Goal: Task Accomplishment & Management: Manage account settings

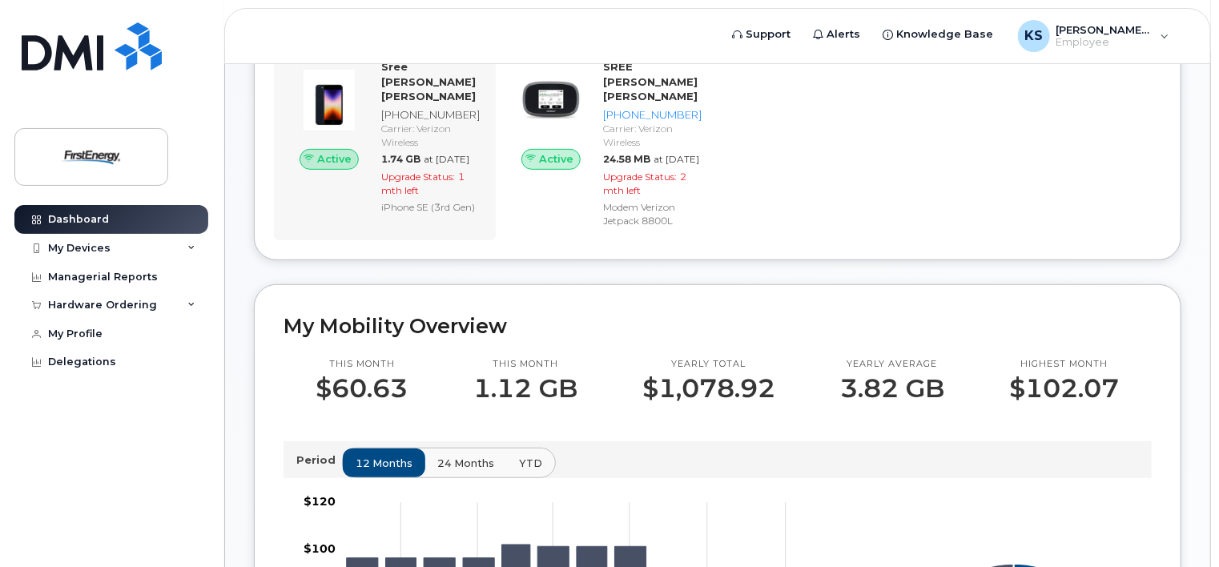
scroll to position [182, 0]
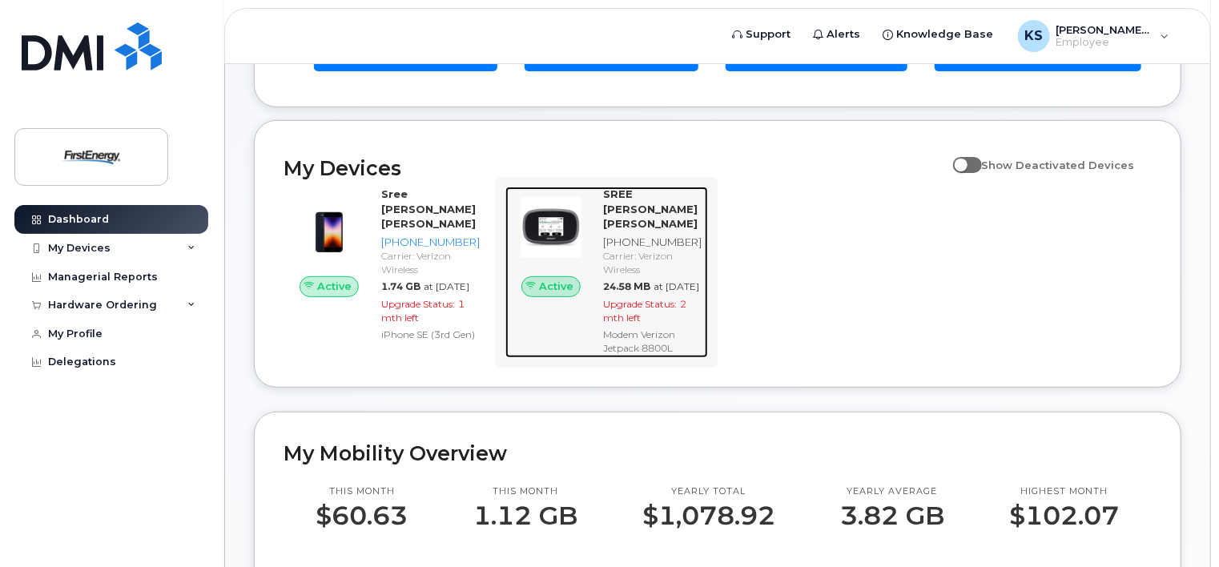
click at [673, 235] on div "[PHONE_NUMBER]" at bounding box center [652, 242] width 99 height 15
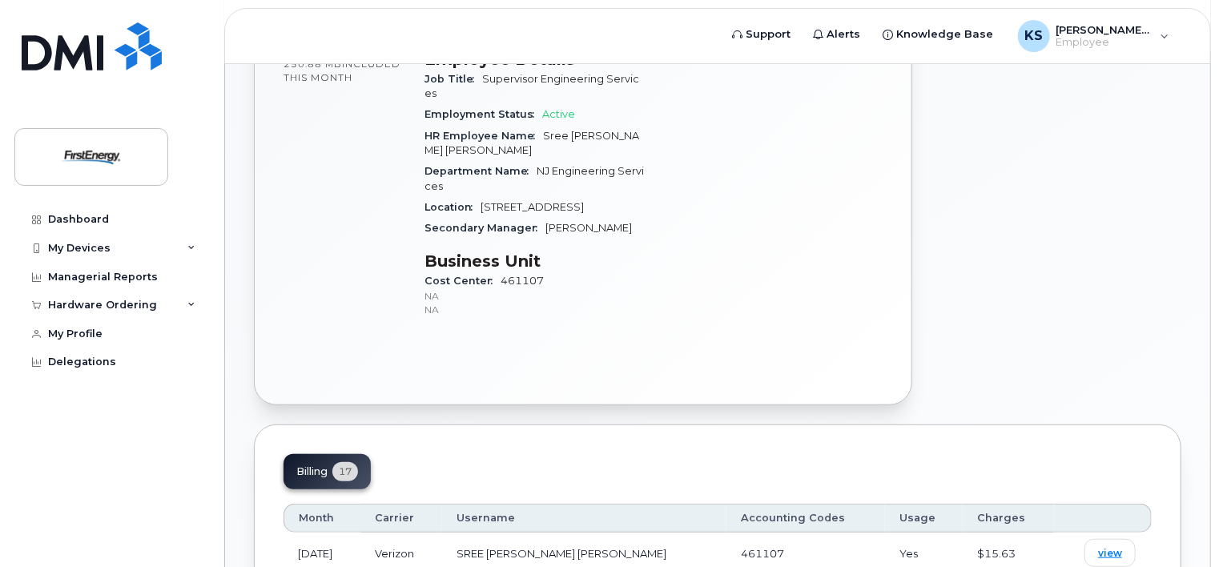
scroll to position [641, 0]
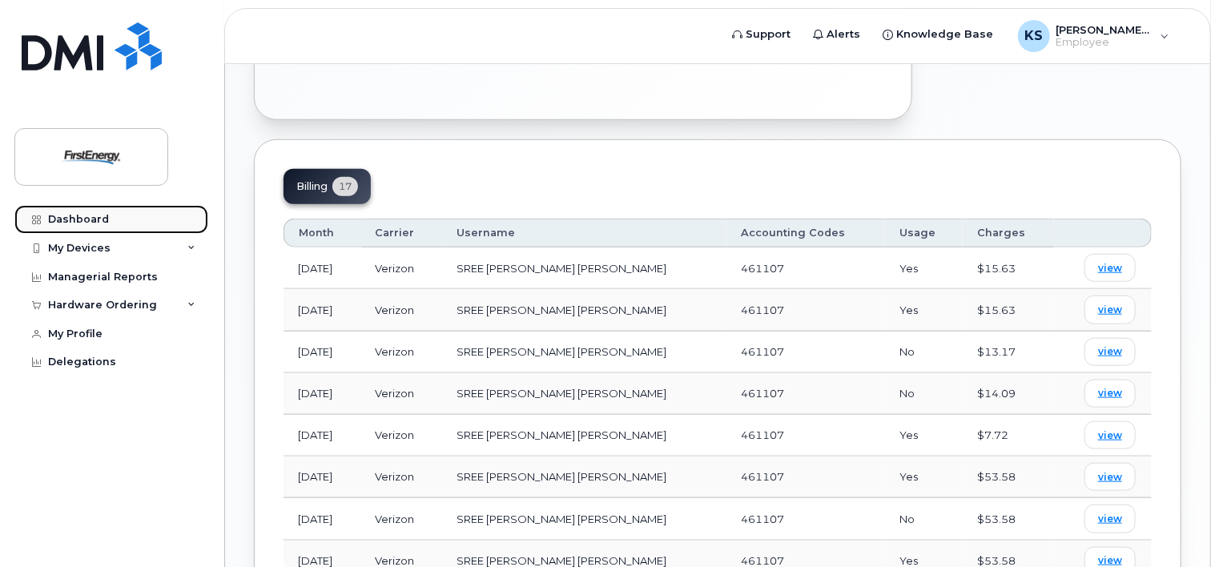
click at [69, 215] on div "Dashboard" at bounding box center [78, 219] width 61 height 13
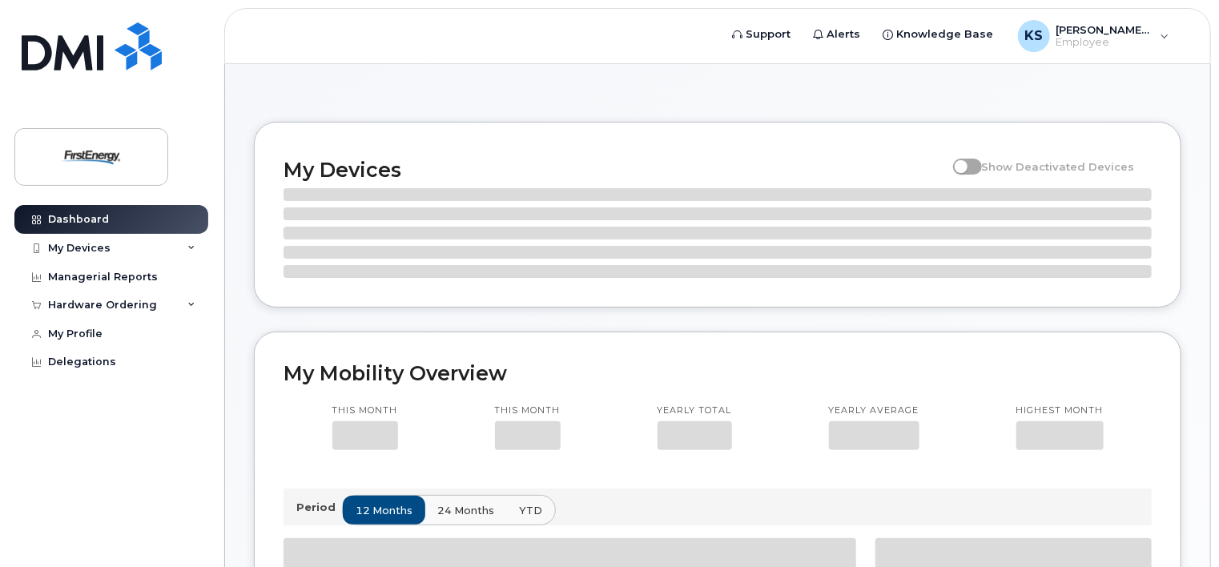
click at [96, 251] on div "My Devices" at bounding box center [79, 248] width 62 height 13
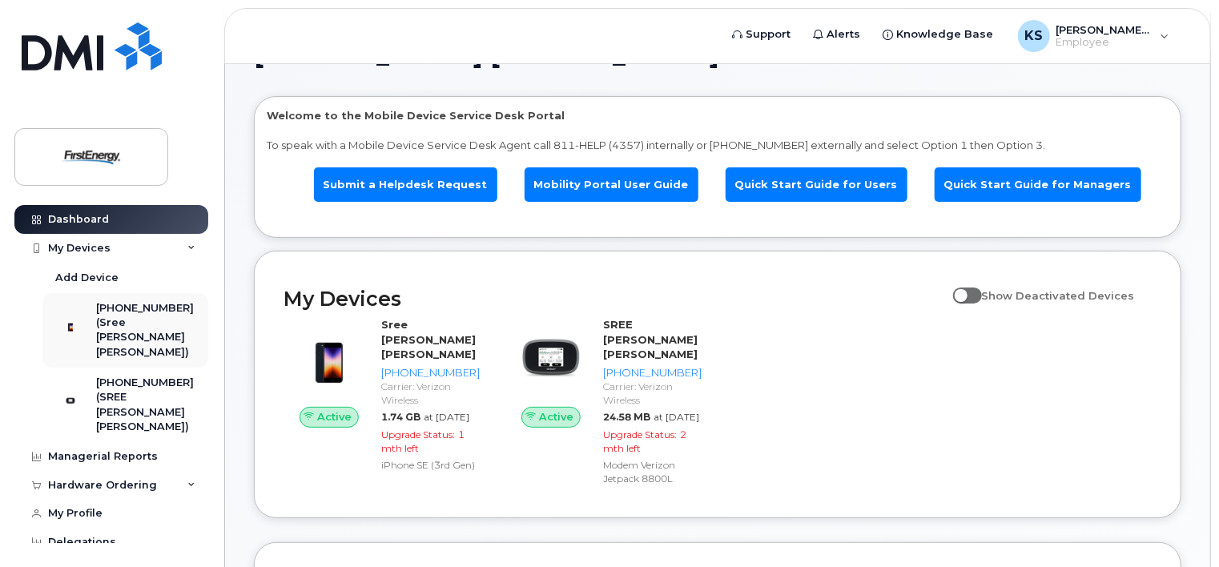
scroll to position [80, 0]
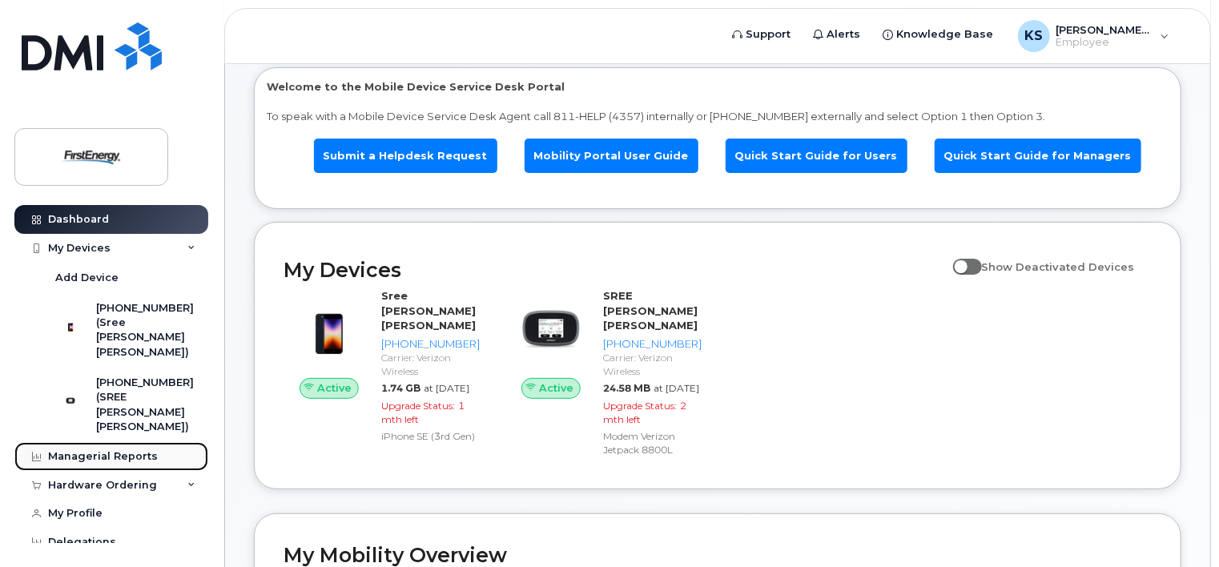
click at [140, 450] on div "Managerial Reports" at bounding box center [103, 456] width 110 height 13
click at [52, 450] on div "Managerial Reports" at bounding box center [103, 456] width 110 height 13
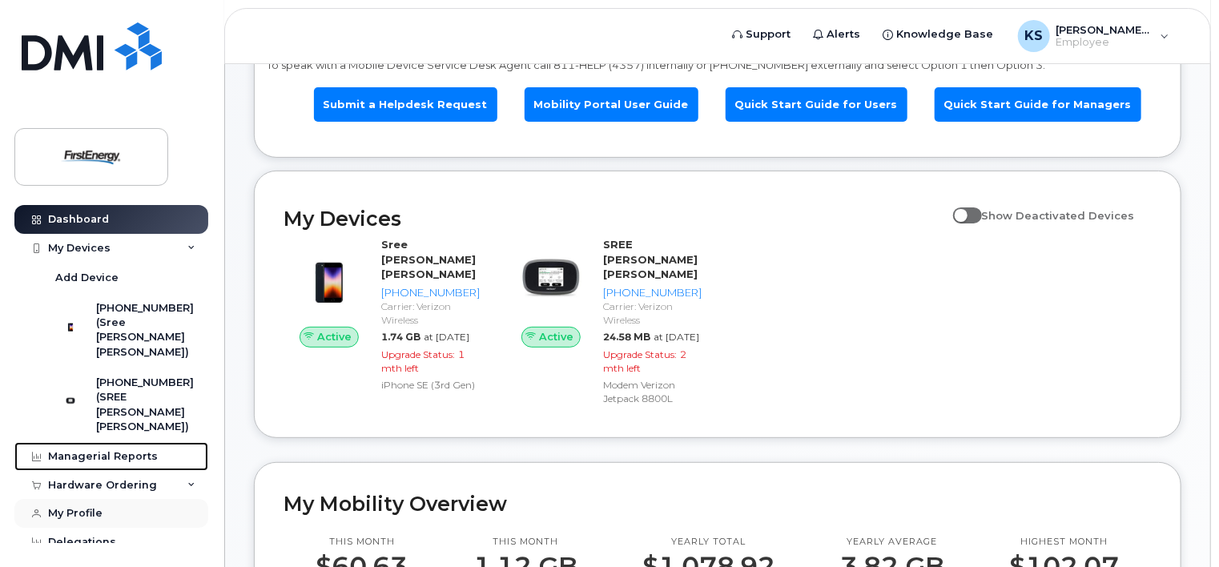
scroll to position [160, 0]
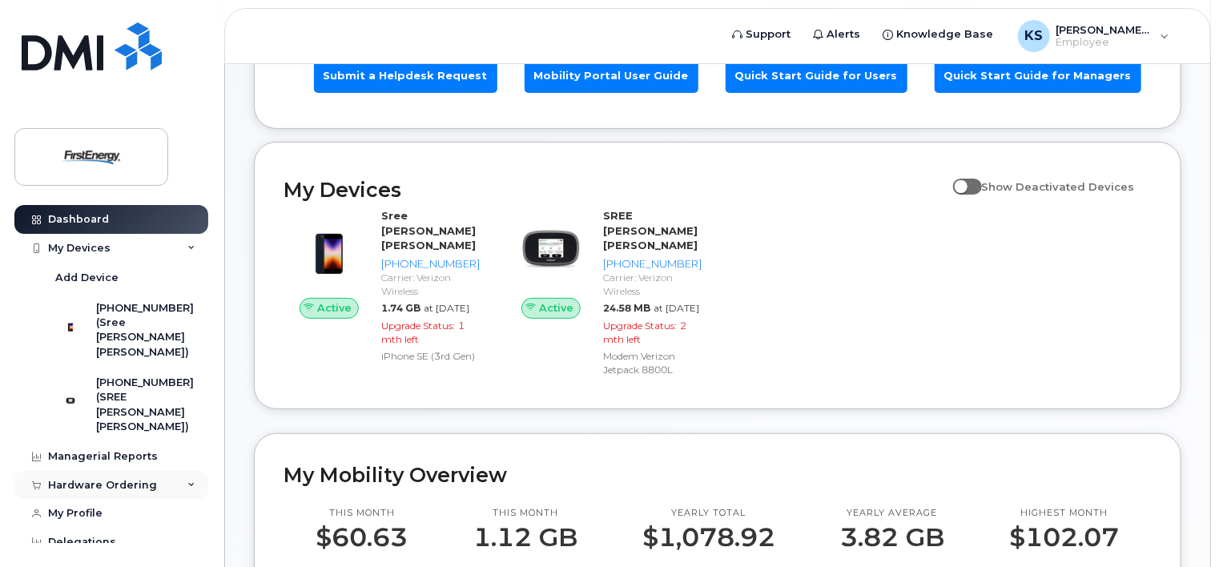
click at [123, 479] on div "Hardware Ordering" at bounding box center [102, 485] width 109 height 13
click at [91, 507] on div "My Orders" at bounding box center [84, 514] width 58 height 14
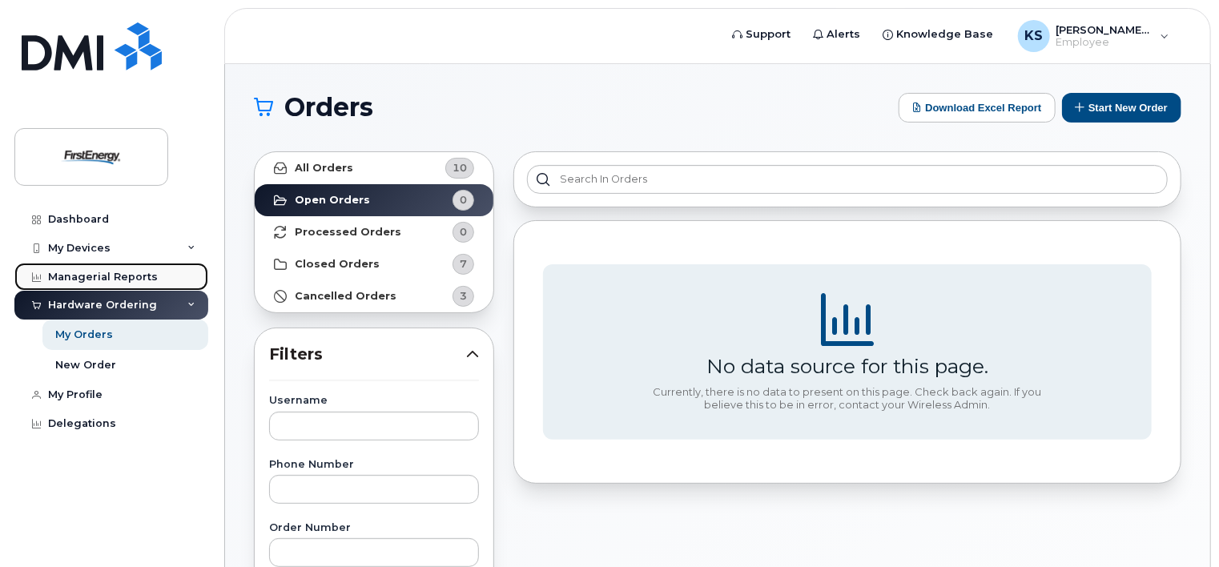
click at [85, 276] on div "Managerial Reports" at bounding box center [103, 277] width 110 height 13
click at [95, 240] on div "My Devices" at bounding box center [111, 248] width 194 height 29
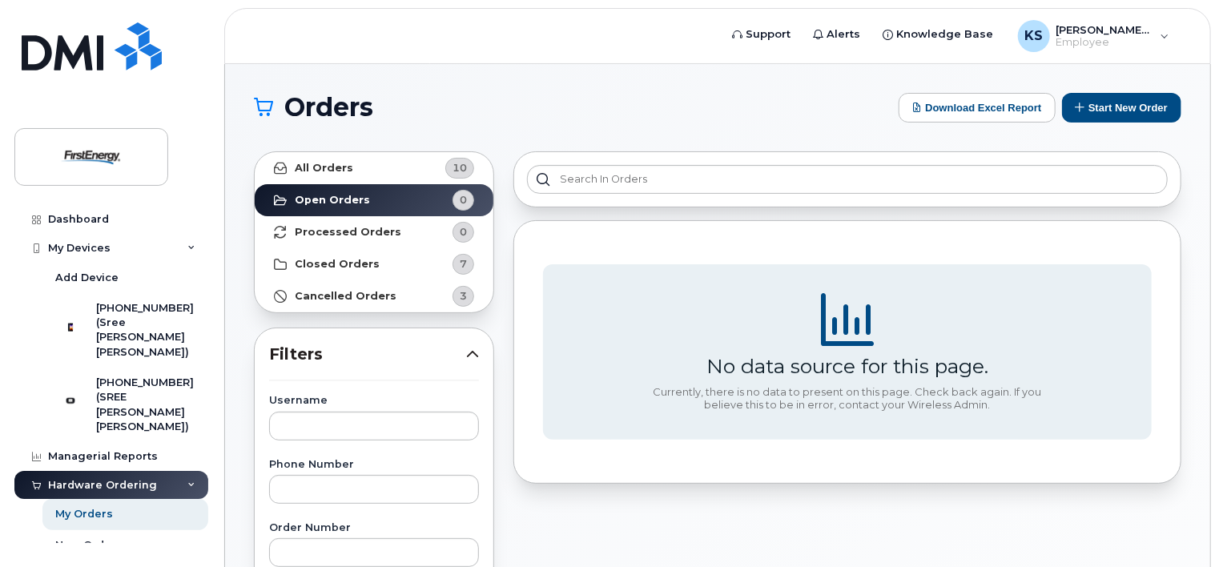
click at [87, 479] on div "Hardware Ordering" at bounding box center [102, 485] width 109 height 13
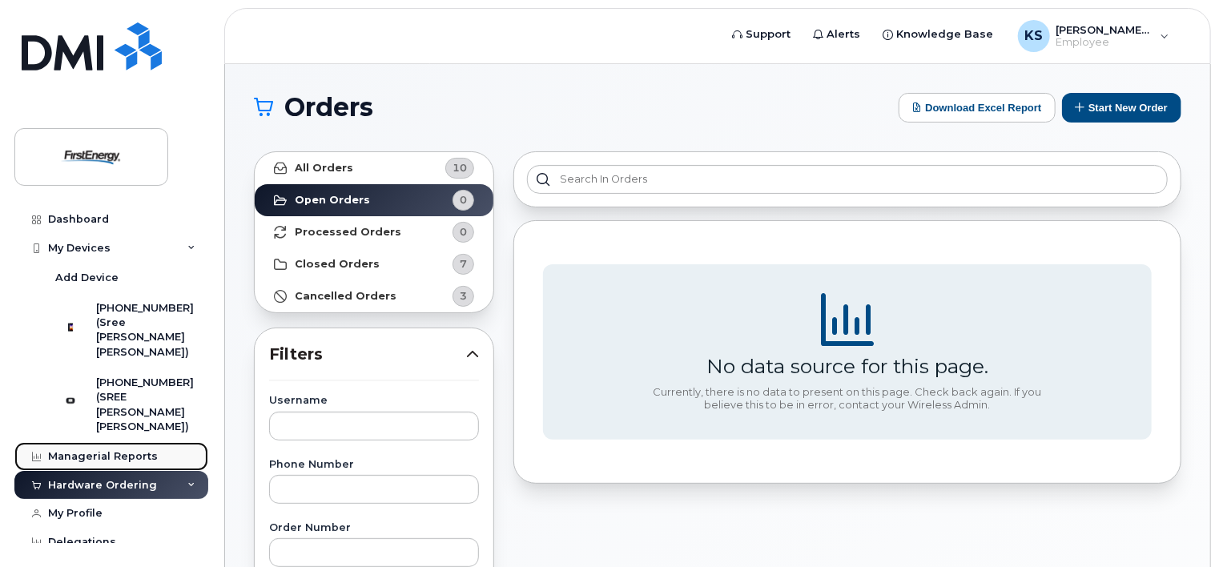
click at [94, 450] on div "Managerial Reports" at bounding box center [103, 456] width 110 height 13
